Goal: Task Accomplishment & Management: Manage account settings

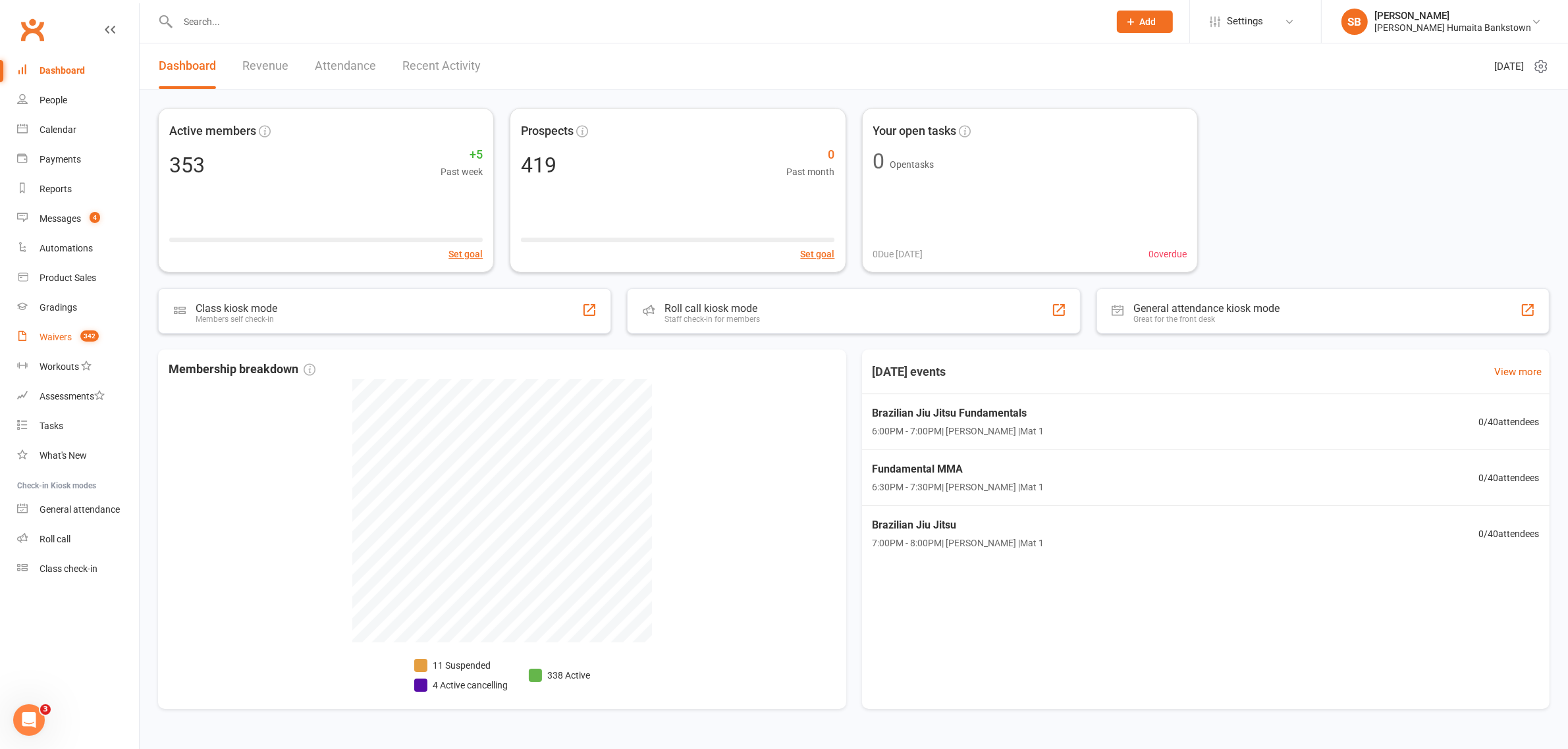
click at [67, 336] on div "Waivers" at bounding box center [55, 336] width 32 height 10
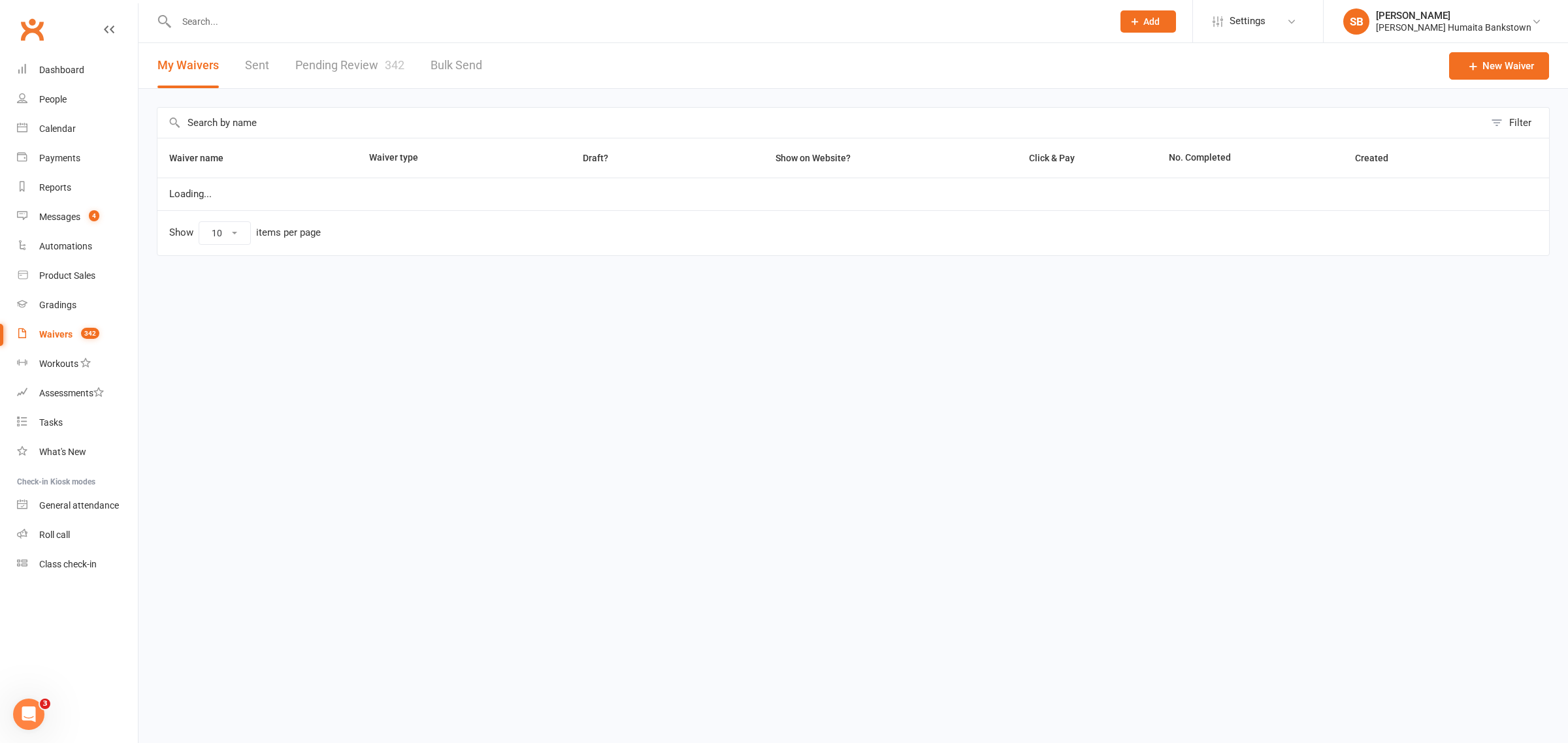
click at [373, 75] on link "Pending Review 342" at bounding box center [350, 65] width 109 height 45
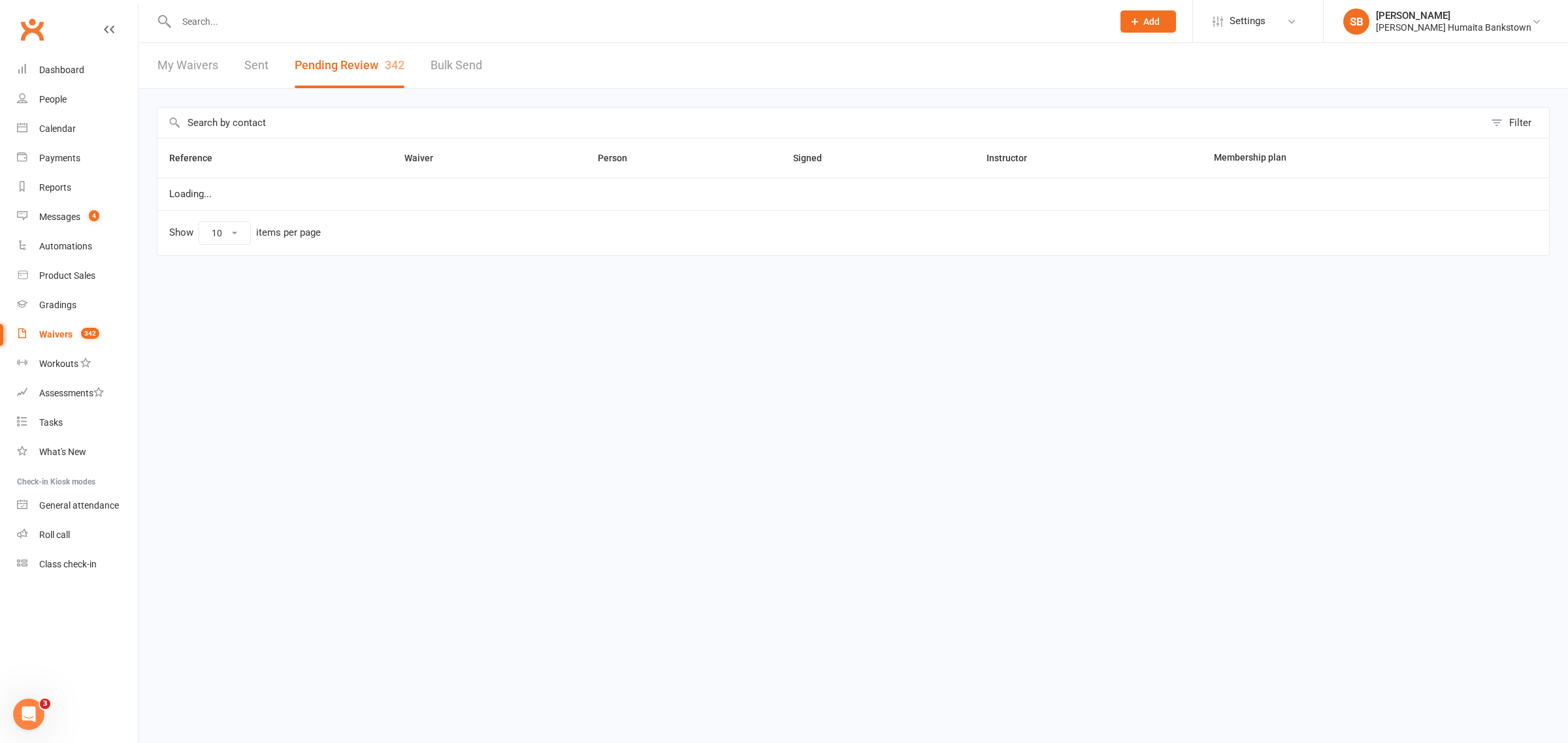
select select "50"
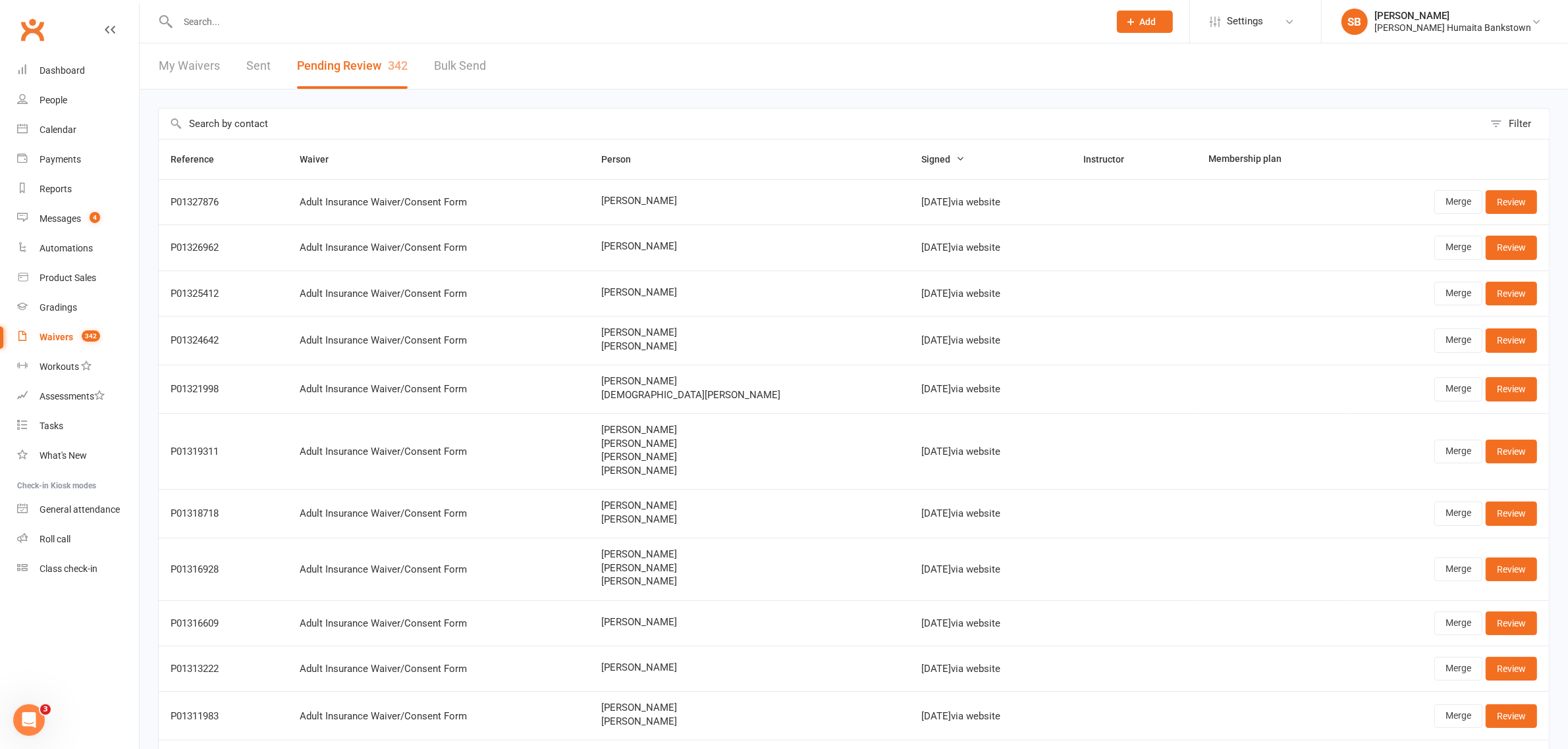
drag, startPoint x: 615, startPoint y: 199, endPoint x: 755, endPoint y: 206, distance: 140.2
click at [755, 206] on td "[PERSON_NAME]" at bounding box center [749, 202] width 320 height 46
click at [1526, 214] on link "Review" at bounding box center [1511, 203] width 51 height 24
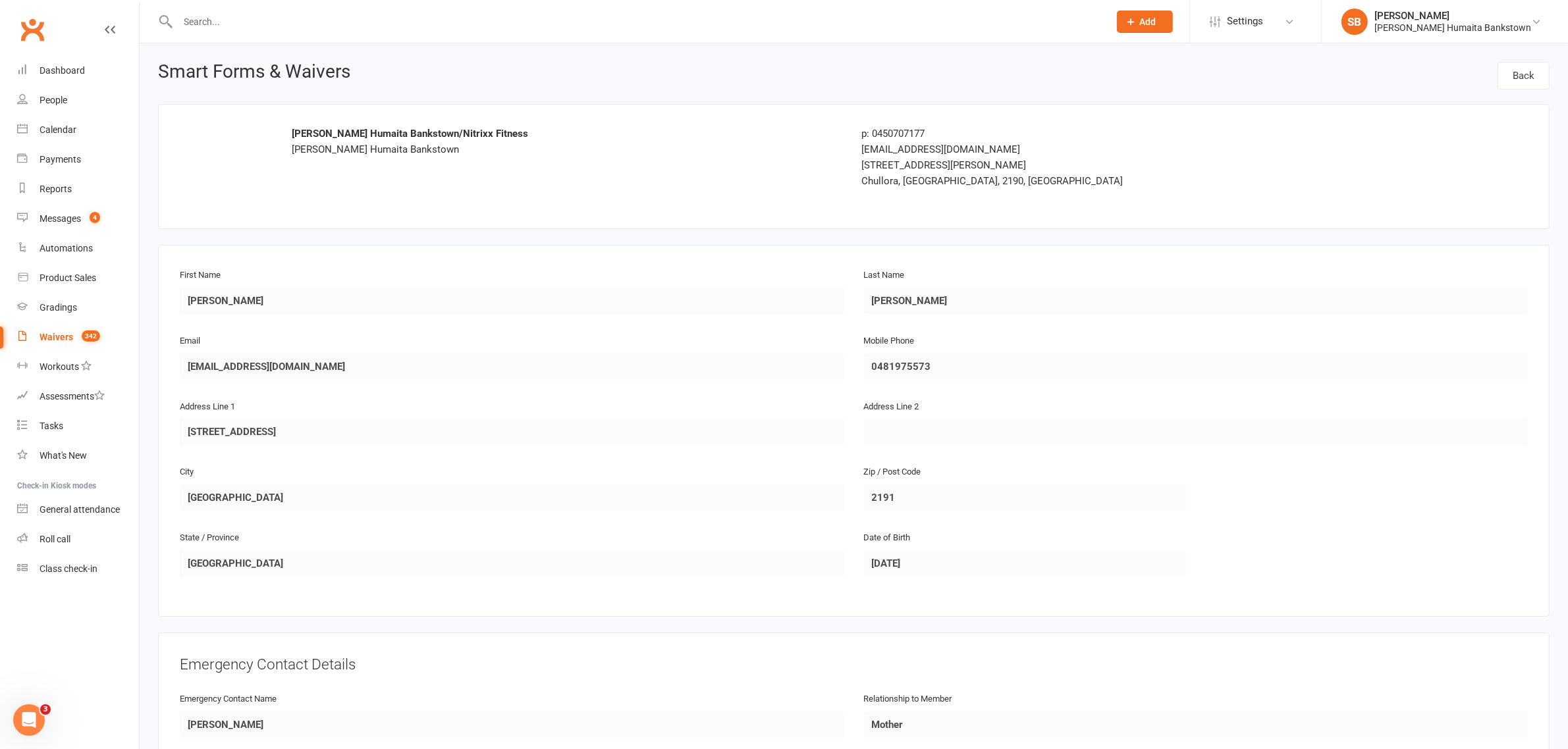
click at [187, 352] on div "Email [EMAIL_ADDRESS][DOMAIN_NAME] Mobile Phone [PHONE_NUMBER]" at bounding box center [853, 365] width 1368 height 66
drag, startPoint x: 315, startPoint y: 25, endPoint x: 348, endPoint y: 6, distance: 38.1
click at [317, 24] on input "text" at bounding box center [637, 22] width 926 height 18
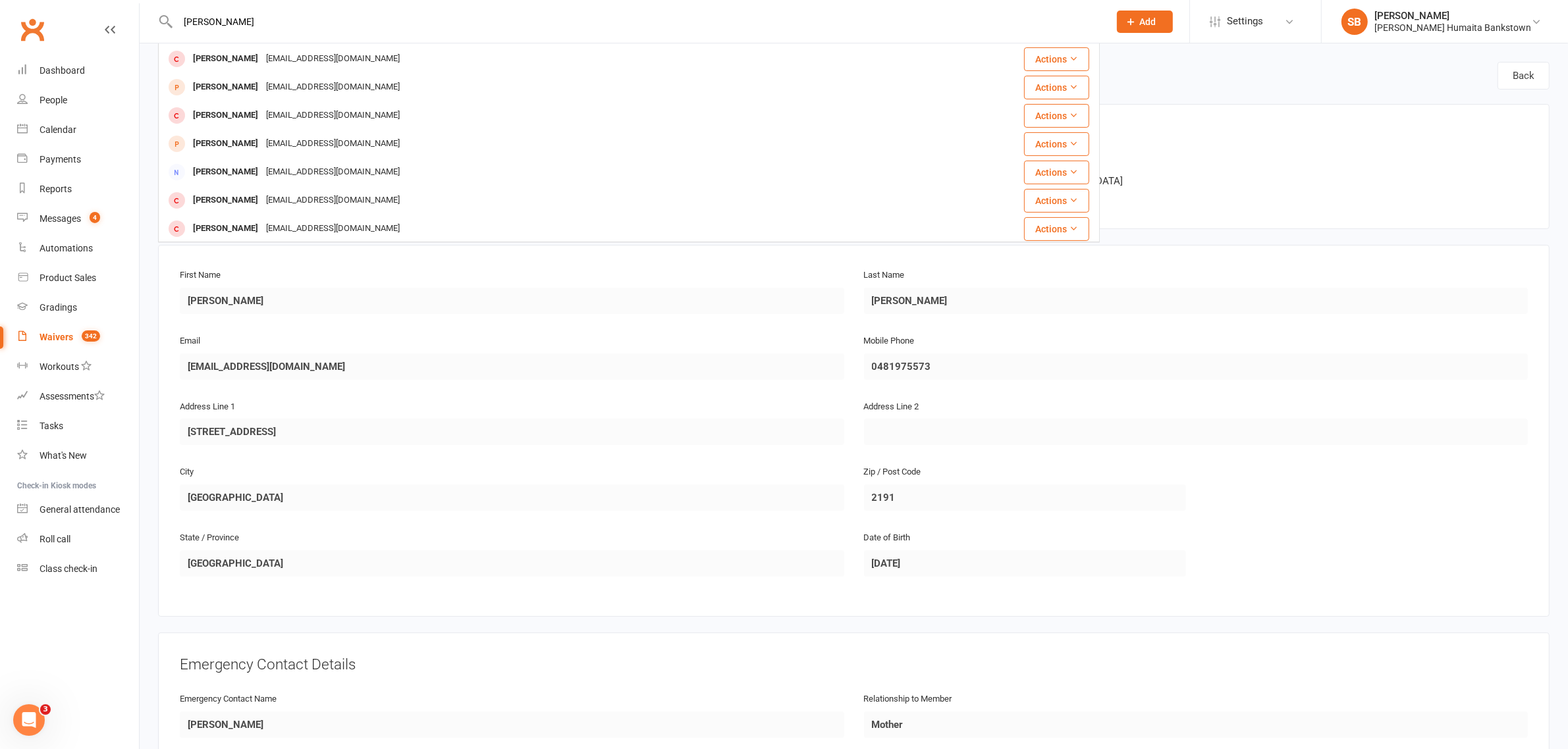
click at [324, 18] on input "[PERSON_NAME]" at bounding box center [637, 22] width 926 height 18
type input "hassanfar"
click at [246, 66] on div "[PERSON_NAME]" at bounding box center [225, 58] width 73 height 19
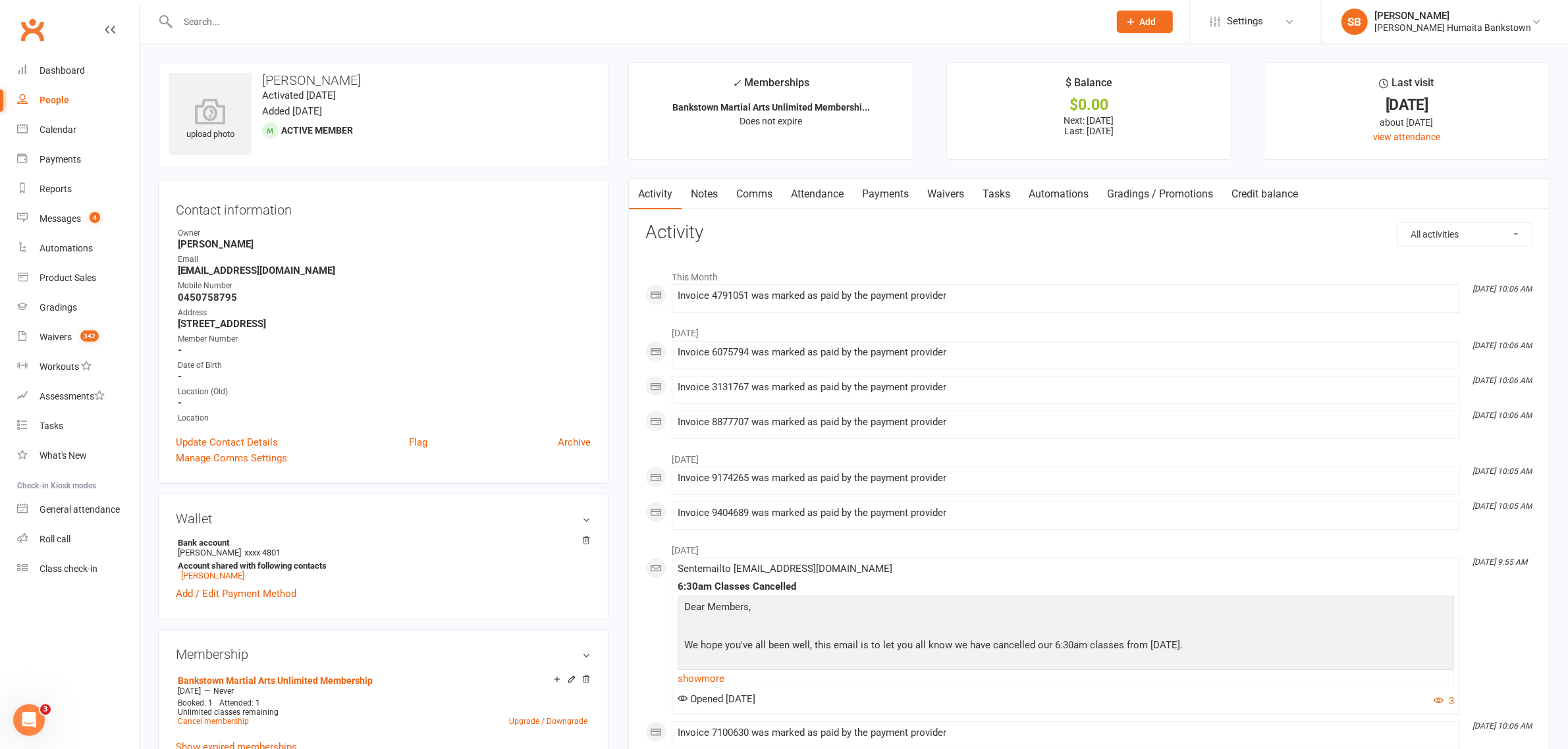
click at [913, 187] on link "Payments" at bounding box center [885, 195] width 65 height 30
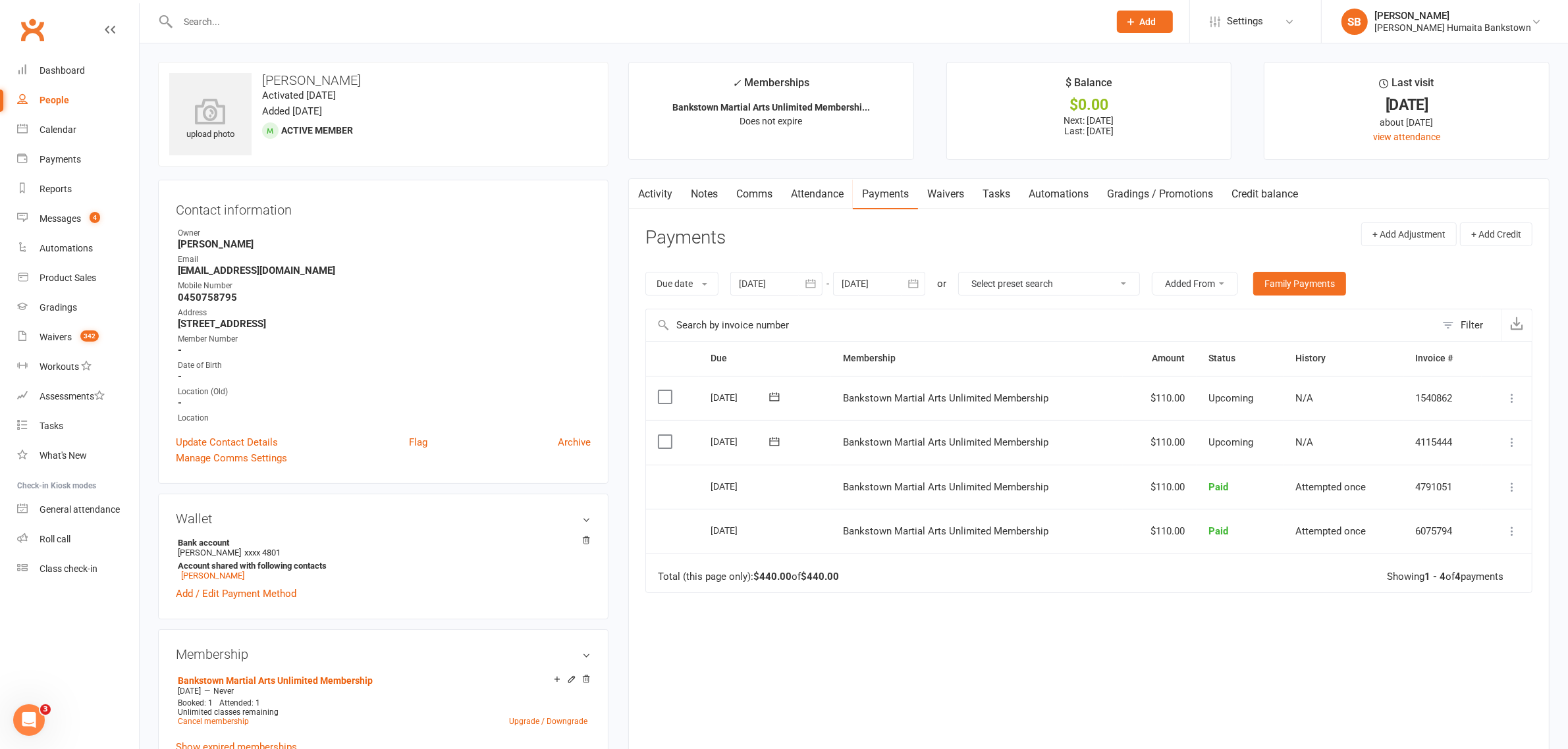
click at [883, 280] on div at bounding box center [879, 284] width 92 height 24
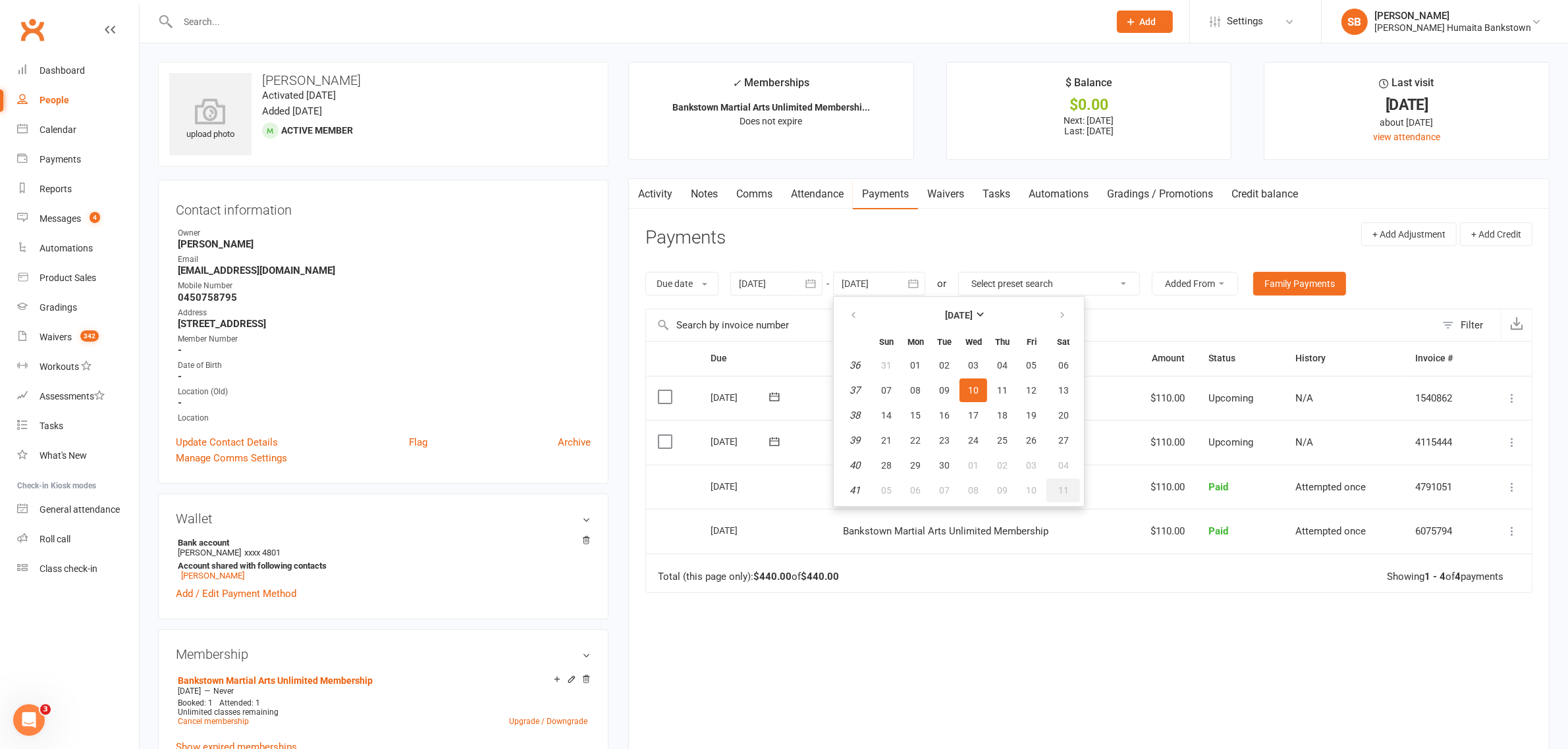
click at [1062, 486] on span "11" at bounding box center [1063, 490] width 10 height 10
type input "[DATE]"
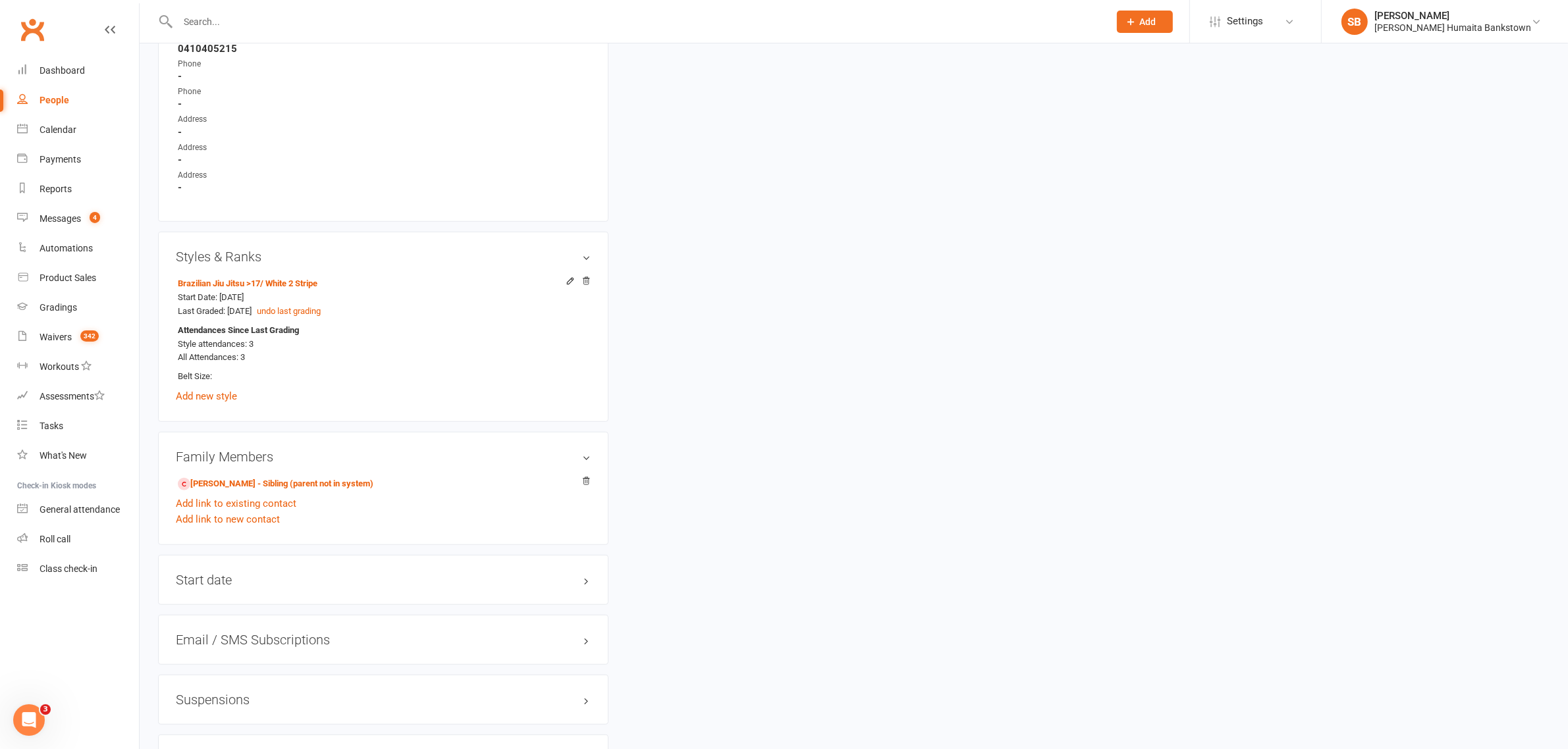
scroll to position [1116, 0]
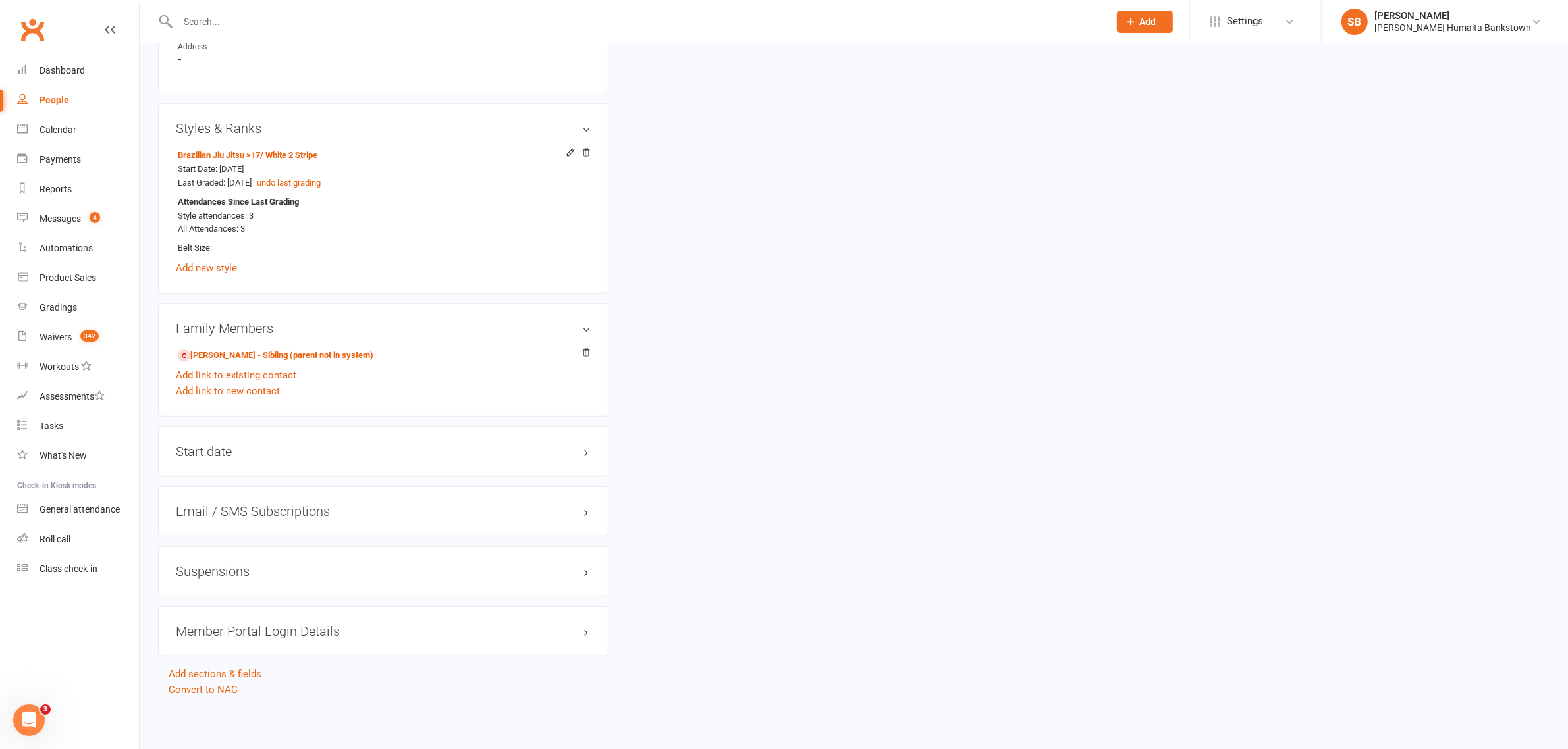
click at [284, 558] on div "Suspensions" at bounding box center [383, 571] width 450 height 50
click at [280, 573] on h3 "Suspensions" at bounding box center [383, 571] width 415 height 14
click at [251, 629] on div "Show previous suspensions Add new suspension" at bounding box center [383, 610] width 415 height 42
click at [251, 624] on link "Add new suspension" at bounding box center [220, 622] width 91 height 12
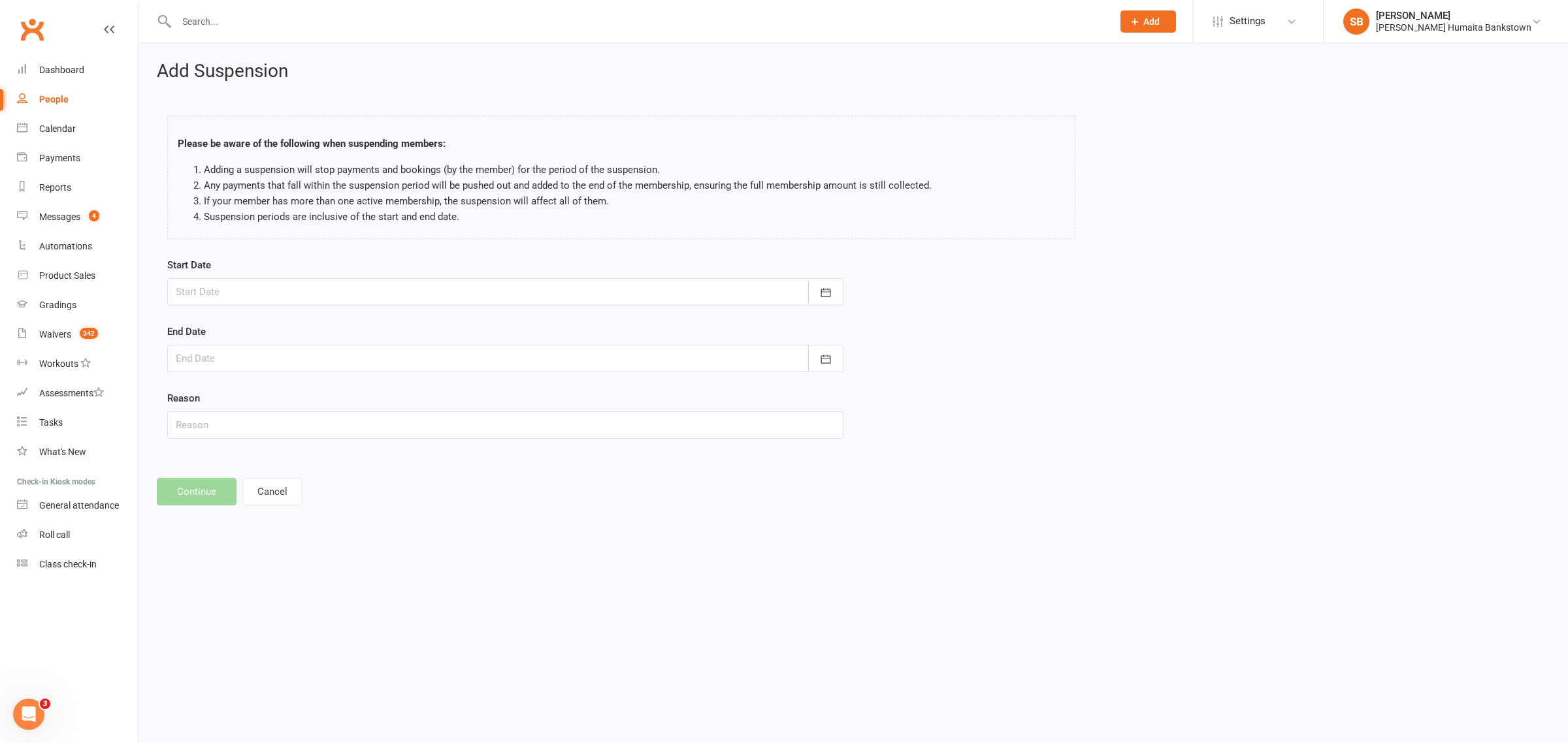
click at [279, 302] on div at bounding box center [505, 292] width 676 height 28
click at [393, 331] on button "button" at bounding box center [395, 326] width 28 height 24
click at [200, 321] on button "button" at bounding box center [188, 326] width 28 height 24
click at [393, 325] on icon "button" at bounding box center [395, 325] width 10 height 10
click at [174, 324] on button "button" at bounding box center [188, 326] width 28 height 24
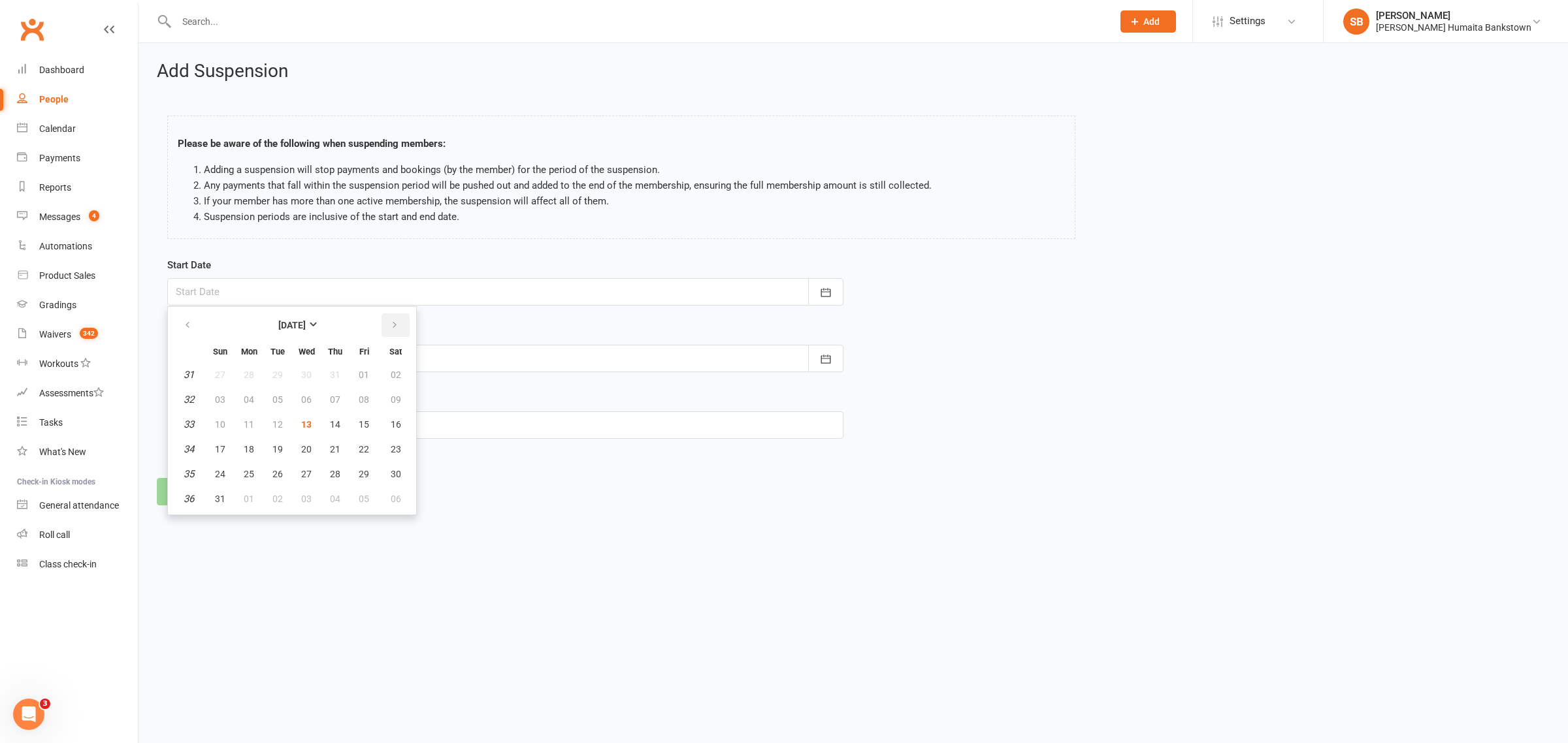
click at [390, 328] on icon "button" at bounding box center [395, 325] width 10 height 10
click at [220, 394] on span "07" at bounding box center [219, 399] width 10 height 10
type input "[DATE]"
